Goal: Task Accomplishment & Management: Manage account settings

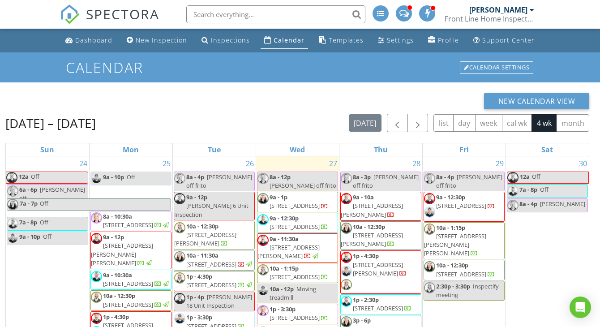
click at [482, 206] on span "9a - 12:30p 7009 Franklin Blvd , Cleveland 44102" at bounding box center [464, 206] width 80 height 27
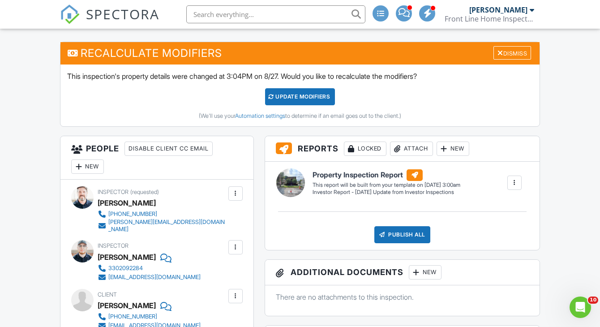
scroll to position [220, 0]
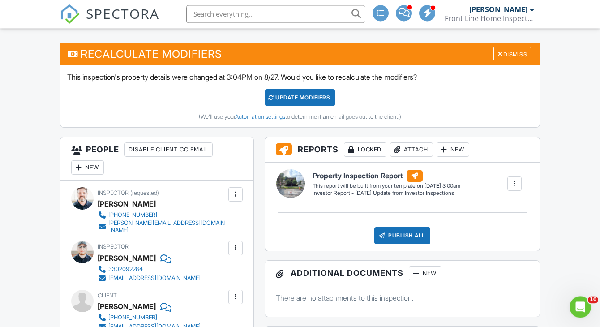
click at [81, 168] on div at bounding box center [78, 168] width 9 height 9
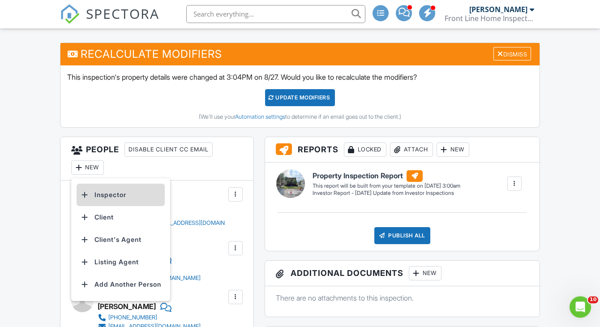
click at [138, 193] on li "Inspector" at bounding box center [121, 195] width 88 height 22
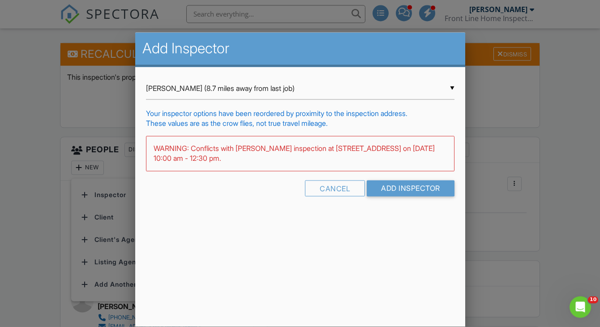
click at [213, 81] on div "▼ Chris Morris (8.7 miles away from last job) Chris Morris (8.7 miles away from…" at bounding box center [300, 89] width 309 height 22
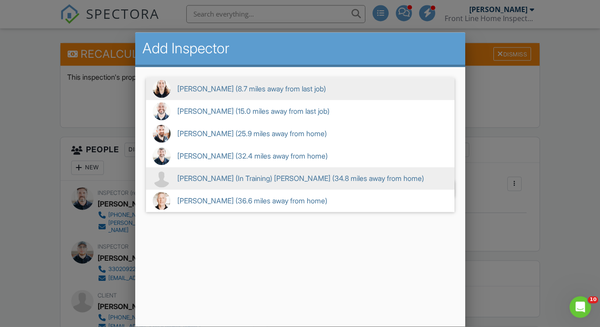
click at [229, 172] on span "Jason (In Training) McKenzie (34.8 miles away from home)" at bounding box center [300, 179] width 309 height 22
type input "Jason (In Training) McKenzie (34.8 miles away from home)"
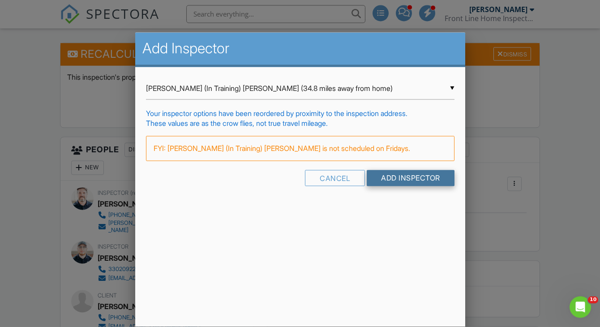
click at [399, 179] on input "Add Inspector" at bounding box center [411, 178] width 88 height 16
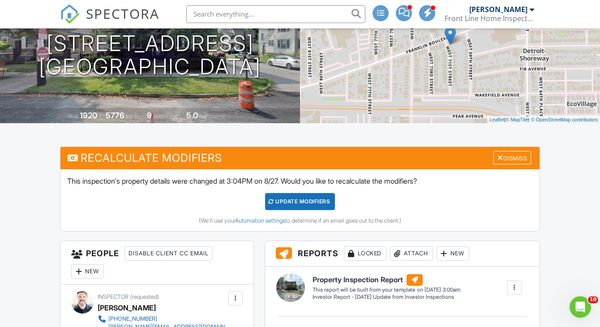
scroll to position [116, 0]
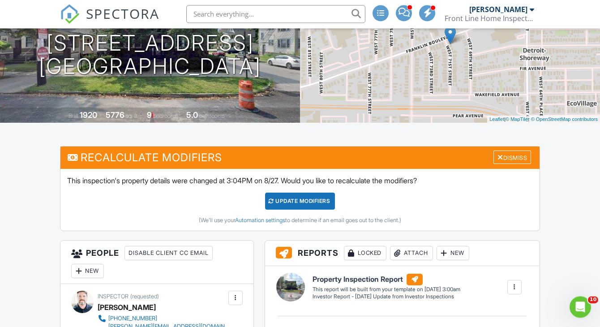
click at [320, 201] on div "UPDATE Modifiers" at bounding box center [300, 201] width 70 height 17
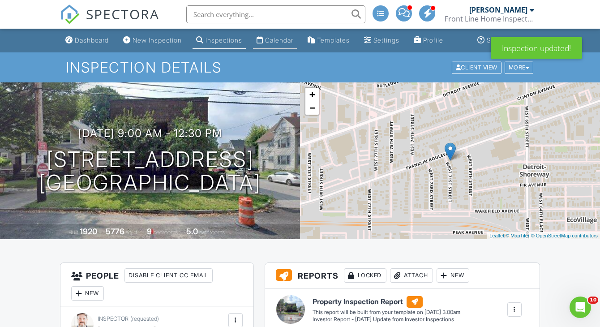
click at [282, 44] on link "Calendar" at bounding box center [275, 40] width 44 height 17
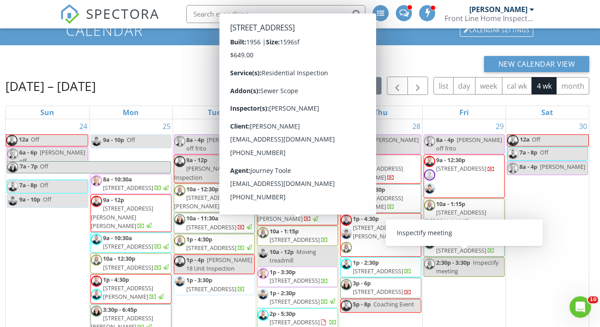
scroll to position [0, 0]
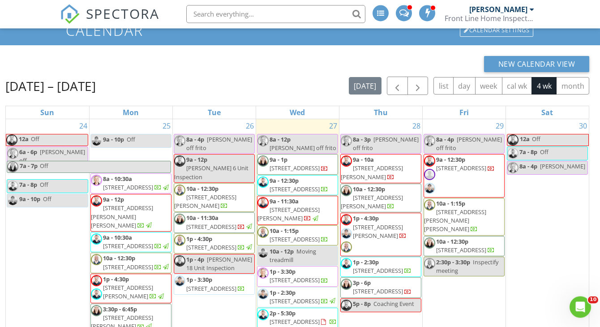
click at [174, 79] on div "Aug 24 – Sep 20, 2025 today list day week cal wk 4 wk month" at bounding box center [297, 86] width 584 height 18
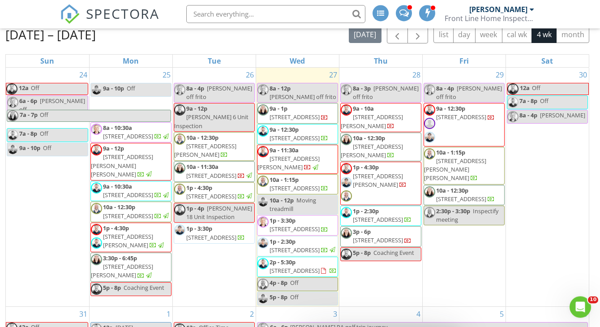
scroll to position [0, 0]
click at [382, 113] on span "6144 Ridgebury Blvd, Mayfield Heights 44124" at bounding box center [372, 121] width 62 height 17
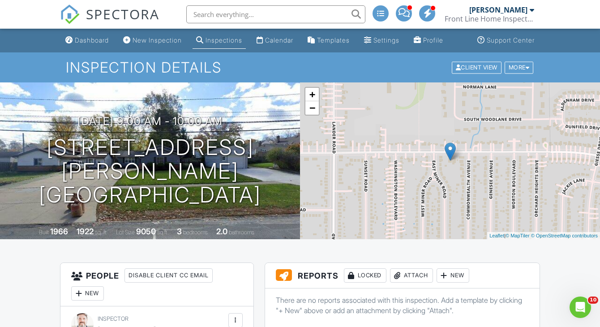
scroll to position [0, 2]
click at [94, 41] on div "Dashboard" at bounding box center [92, 40] width 34 height 8
